Goal: Obtain resource: Obtain resource

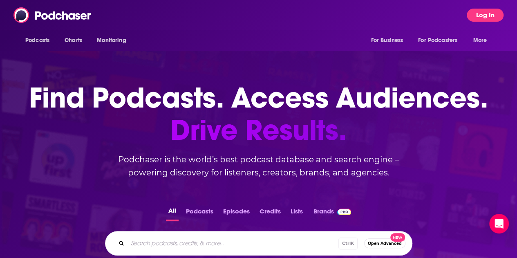
click at [484, 18] on button "Log In" at bounding box center [484, 15] width 37 height 13
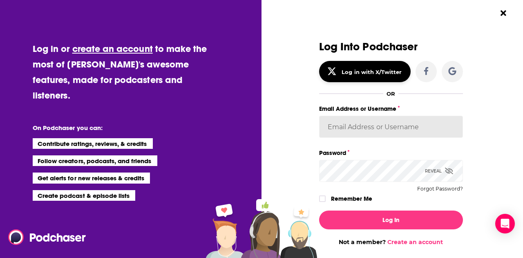
type input "[PERSON_NAME].[PERSON_NAME]"
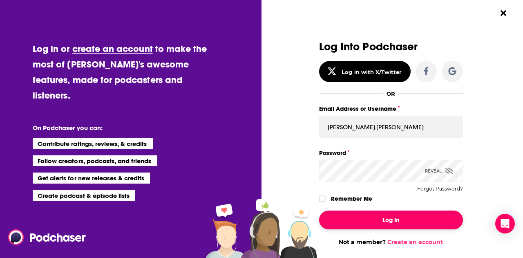
click at [390, 213] on button "Log In" at bounding box center [391, 219] width 144 height 19
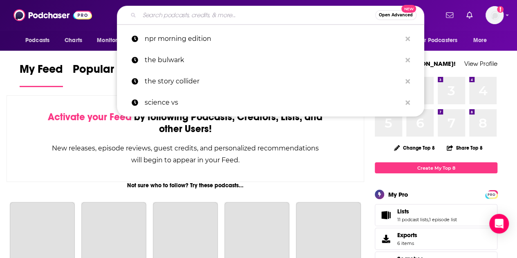
click at [221, 12] on input "Search podcasts, credits, & more..." at bounding box center [257, 15] width 236 height 13
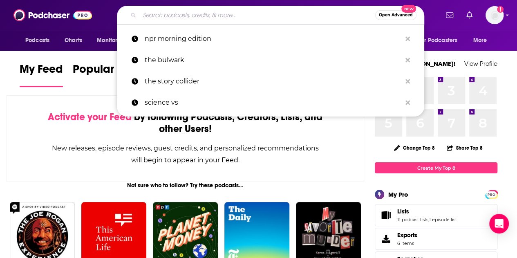
paste input "The Focus Group"
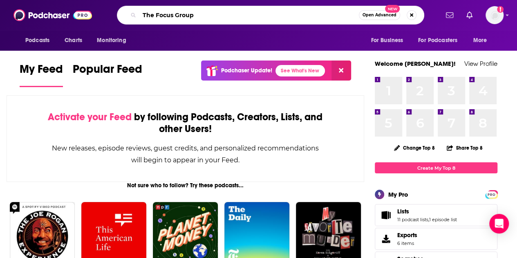
type input "The Focus Group"
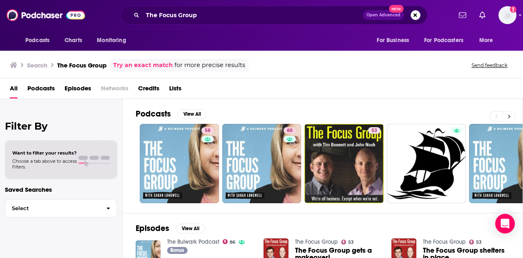
click at [511, 116] on button at bounding box center [508, 116] width 13 height 10
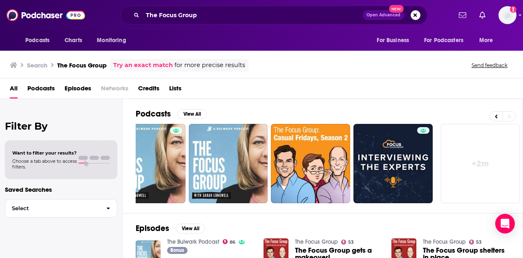
scroll to position [0, 363]
click at [495, 115] on icon at bounding box center [495, 117] width 3 height 6
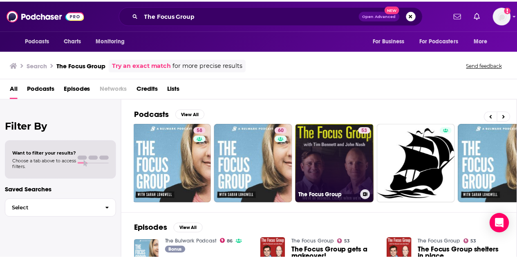
scroll to position [0, 0]
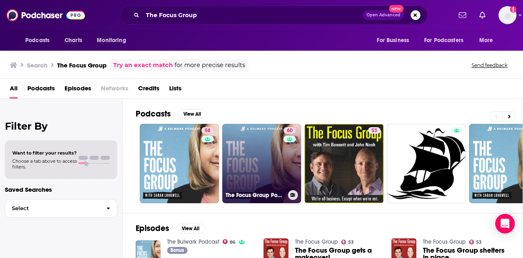
click at [281, 170] on link "60 The Focus Group Podcast" at bounding box center [261, 163] width 79 height 79
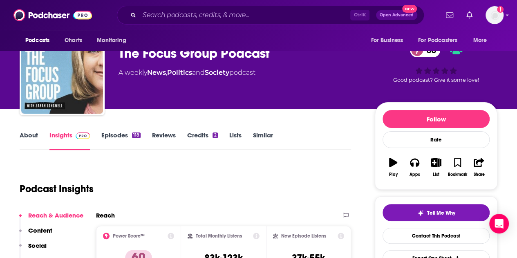
scroll to position [122, 0]
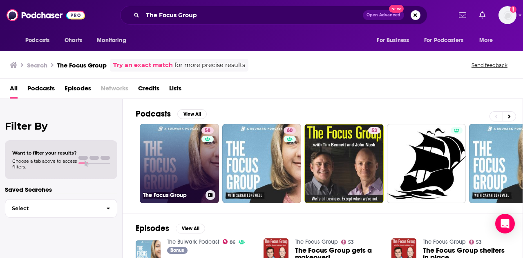
click at [171, 143] on link "58 The Focus Group" at bounding box center [179, 163] width 79 height 79
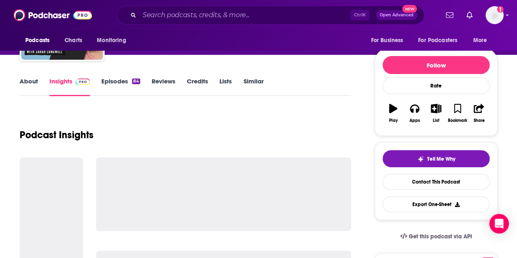
scroll to position [82, 0]
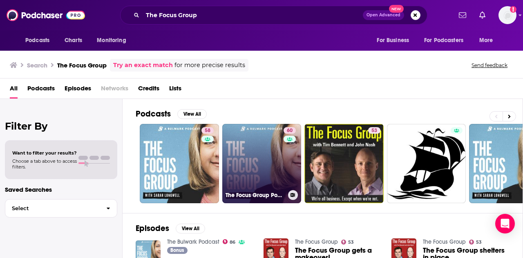
click at [273, 147] on link "60 The Focus Group Podcast" at bounding box center [261, 163] width 79 height 79
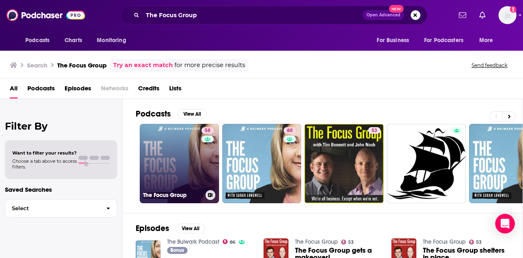
click at [180, 158] on link "58 The Focus Group" at bounding box center [179, 163] width 79 height 79
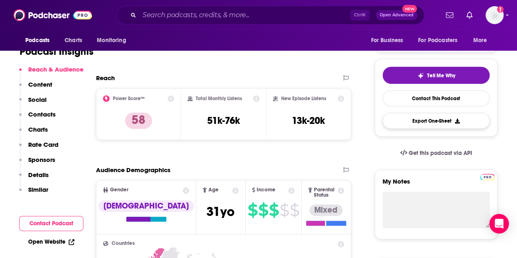
scroll to position [122, 0]
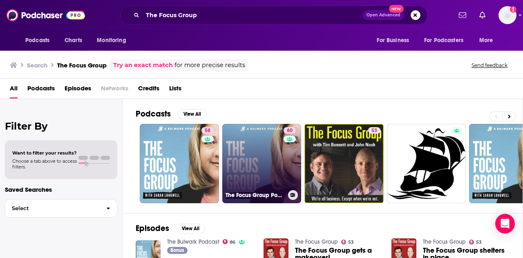
click at [263, 151] on link "60 The Focus Group Podcast" at bounding box center [261, 163] width 79 height 79
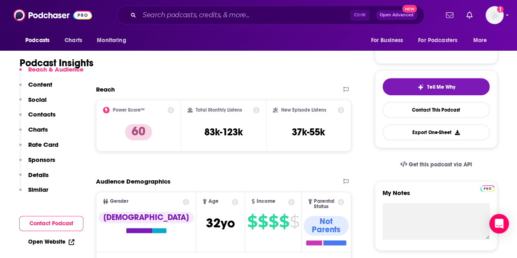
scroll to position [163, 0]
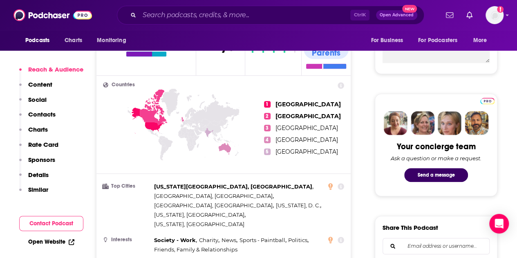
click at [45, 81] on p "Content" at bounding box center [40, 84] width 24 height 8
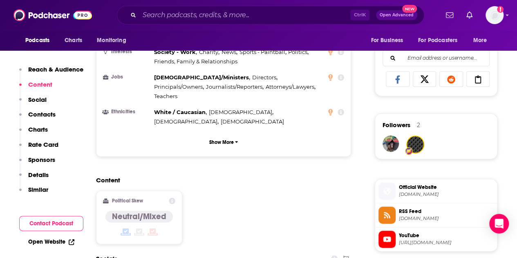
scroll to position [519, 0]
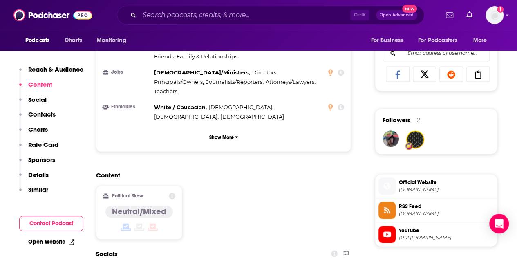
click at [43, 96] on p "Social" at bounding box center [37, 100] width 18 height 8
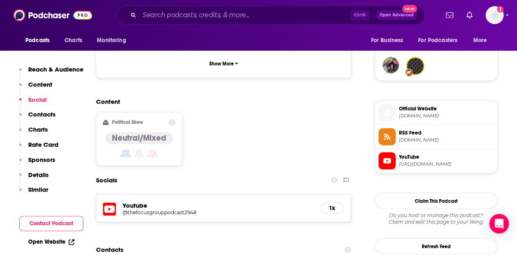
scroll to position [594, 0]
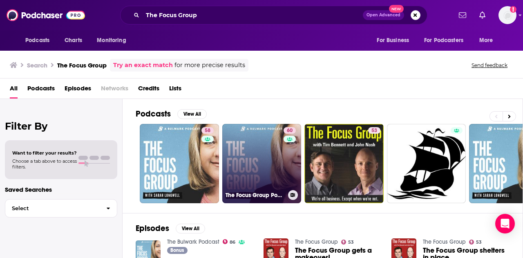
click at [249, 174] on link "60 The Focus Group Podcast" at bounding box center [261, 163] width 79 height 79
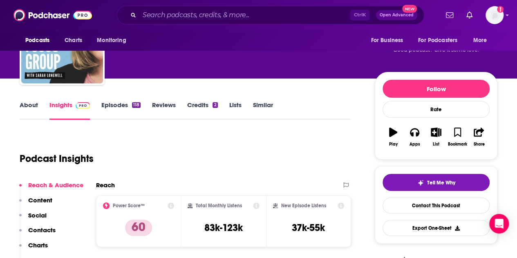
scroll to position [245, 0]
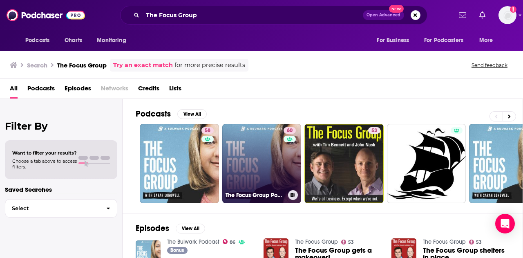
click at [263, 154] on link "60 The Focus Group Podcast" at bounding box center [261, 163] width 79 height 79
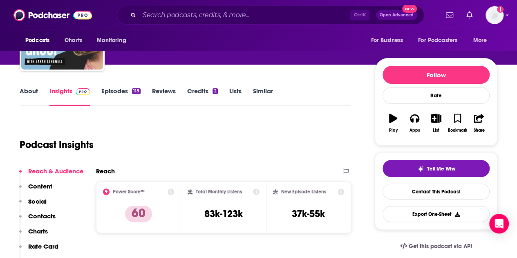
scroll to position [122, 0]
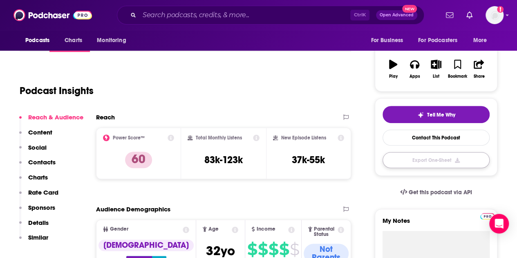
click at [452, 159] on button "Export One-Sheet" at bounding box center [435, 160] width 107 height 16
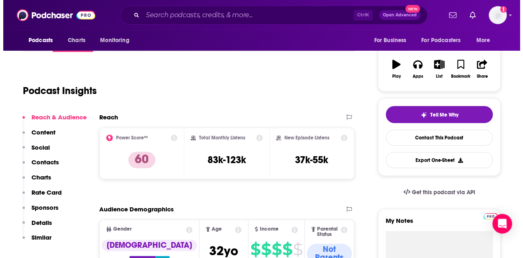
scroll to position [0, 0]
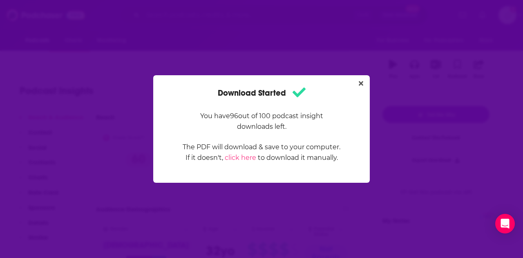
click at [297, 124] on p "You have 96 out of 100 podcast insight downloads left." at bounding box center [261, 121] width 158 height 21
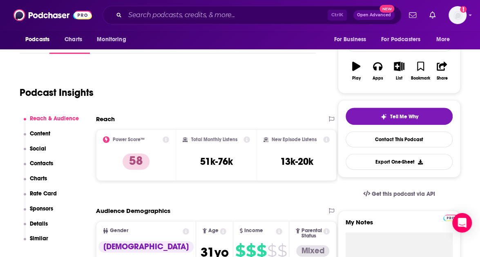
scroll to position [122, 0]
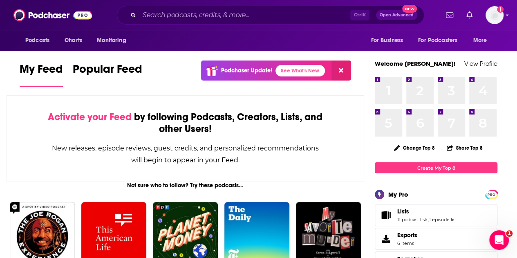
click at [200, 23] on div "Ctrl K Open Advanced New" at bounding box center [270, 15] width 307 height 19
click at [202, 14] on input "Search podcasts, credits, & more..." at bounding box center [244, 15] width 211 height 13
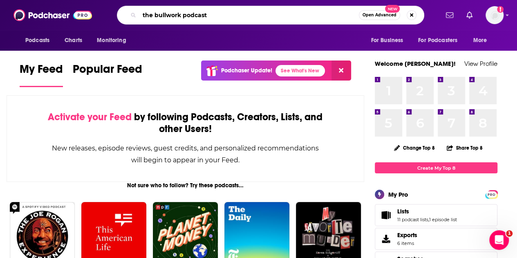
click at [163, 13] on input "the bullwork podcast" at bounding box center [248, 15] width 219 height 13
type input "the bulwark podcast"
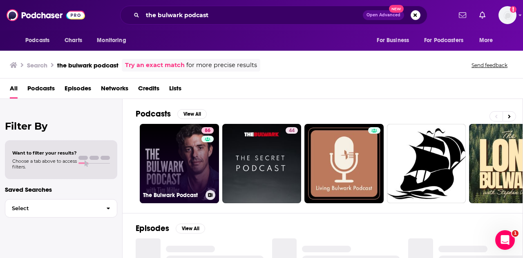
click at [176, 151] on link "86 The Bulwark Podcast" at bounding box center [179, 163] width 79 height 79
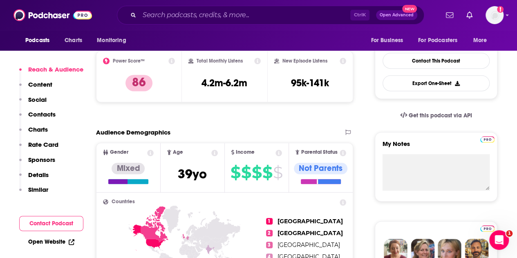
scroll to position [204, 0]
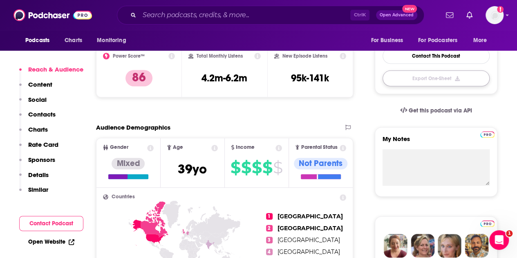
click at [444, 73] on button "Export One-Sheet" at bounding box center [435, 78] width 107 height 16
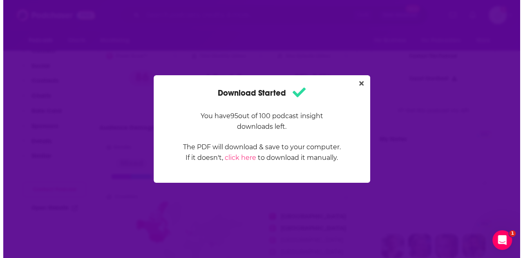
scroll to position [0, 0]
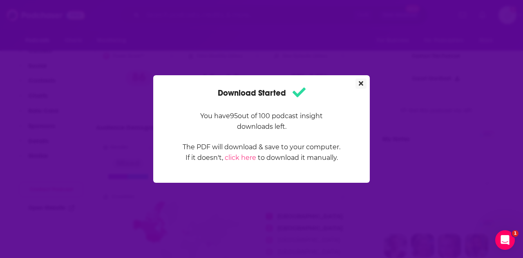
click at [364, 85] on button "Close" at bounding box center [360, 83] width 11 height 10
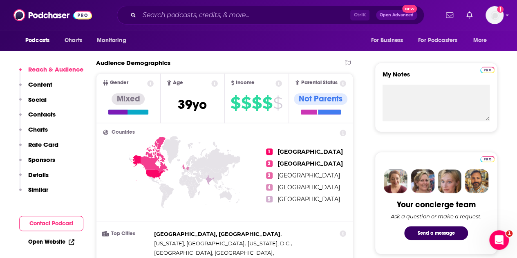
scroll to position [286, 0]
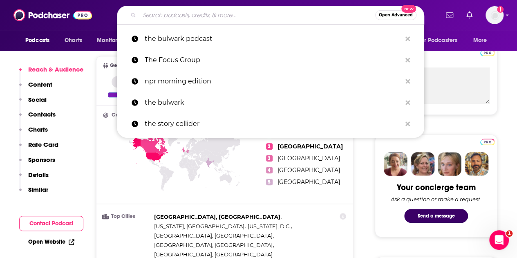
click at [277, 14] on input "Search podcasts, credits, & more..." at bounding box center [257, 15] width 236 height 13
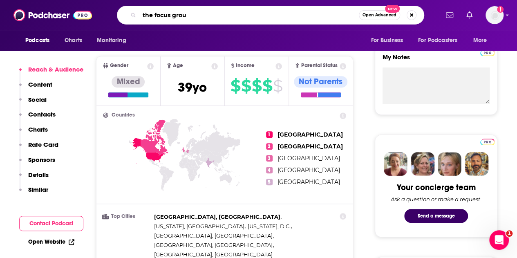
type input "the focus group"
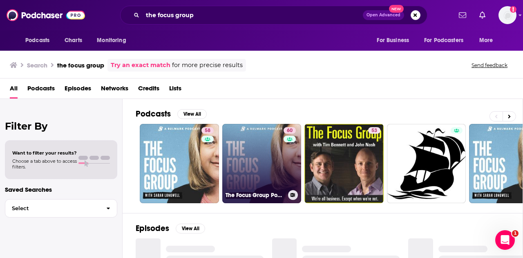
click at [274, 147] on link "60 The Focus Group Podcast" at bounding box center [261, 163] width 79 height 79
click at [283, 165] on div "60" at bounding box center [290, 158] width 14 height 63
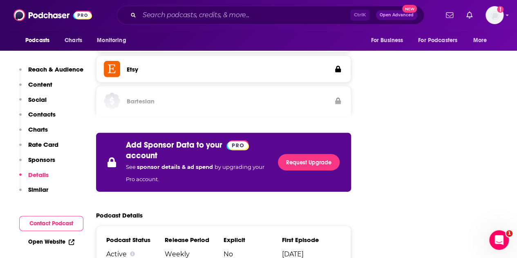
scroll to position [1266, 0]
